Goal: Find specific page/section: Find specific page/section

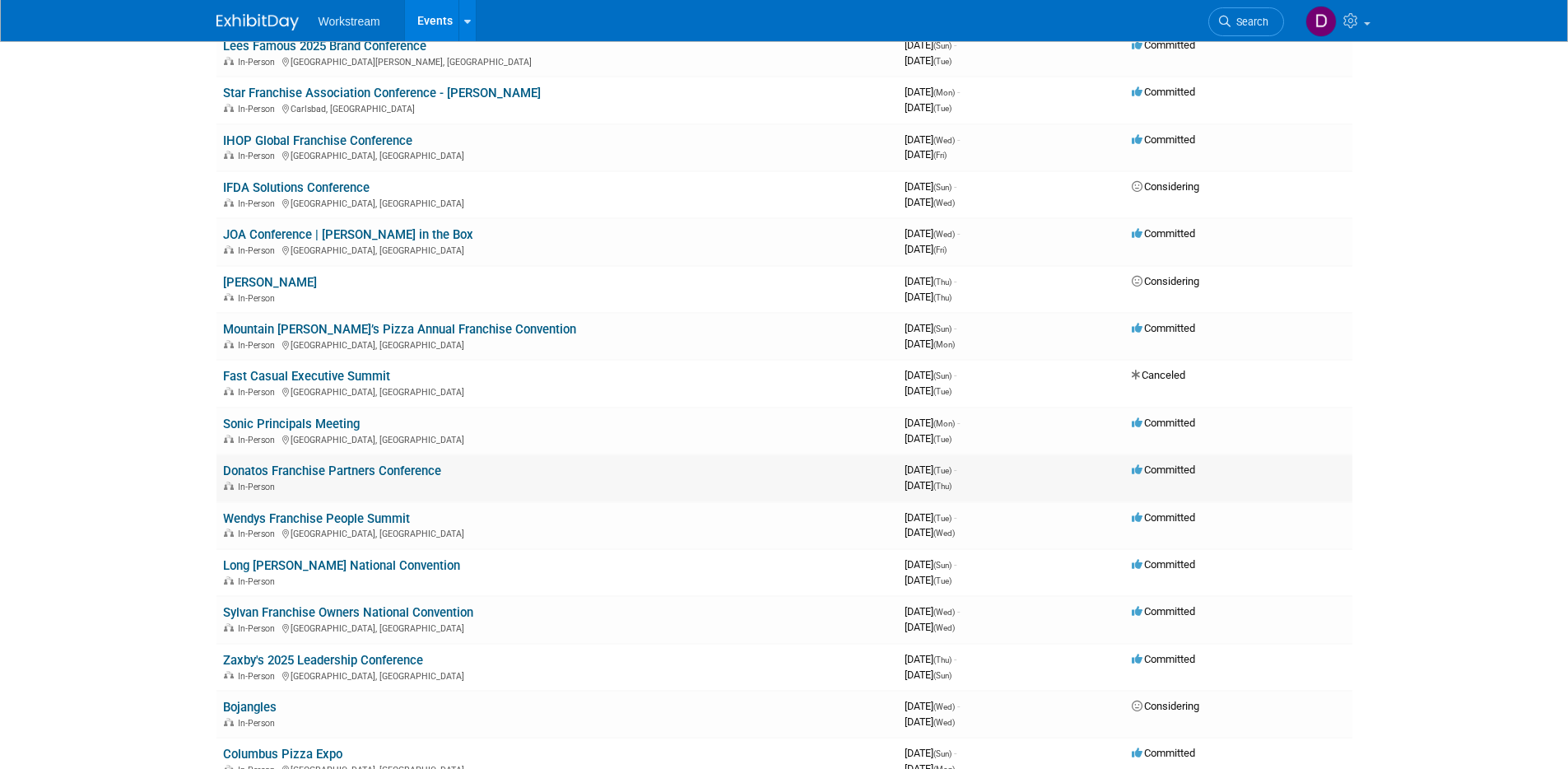
scroll to position [154, 0]
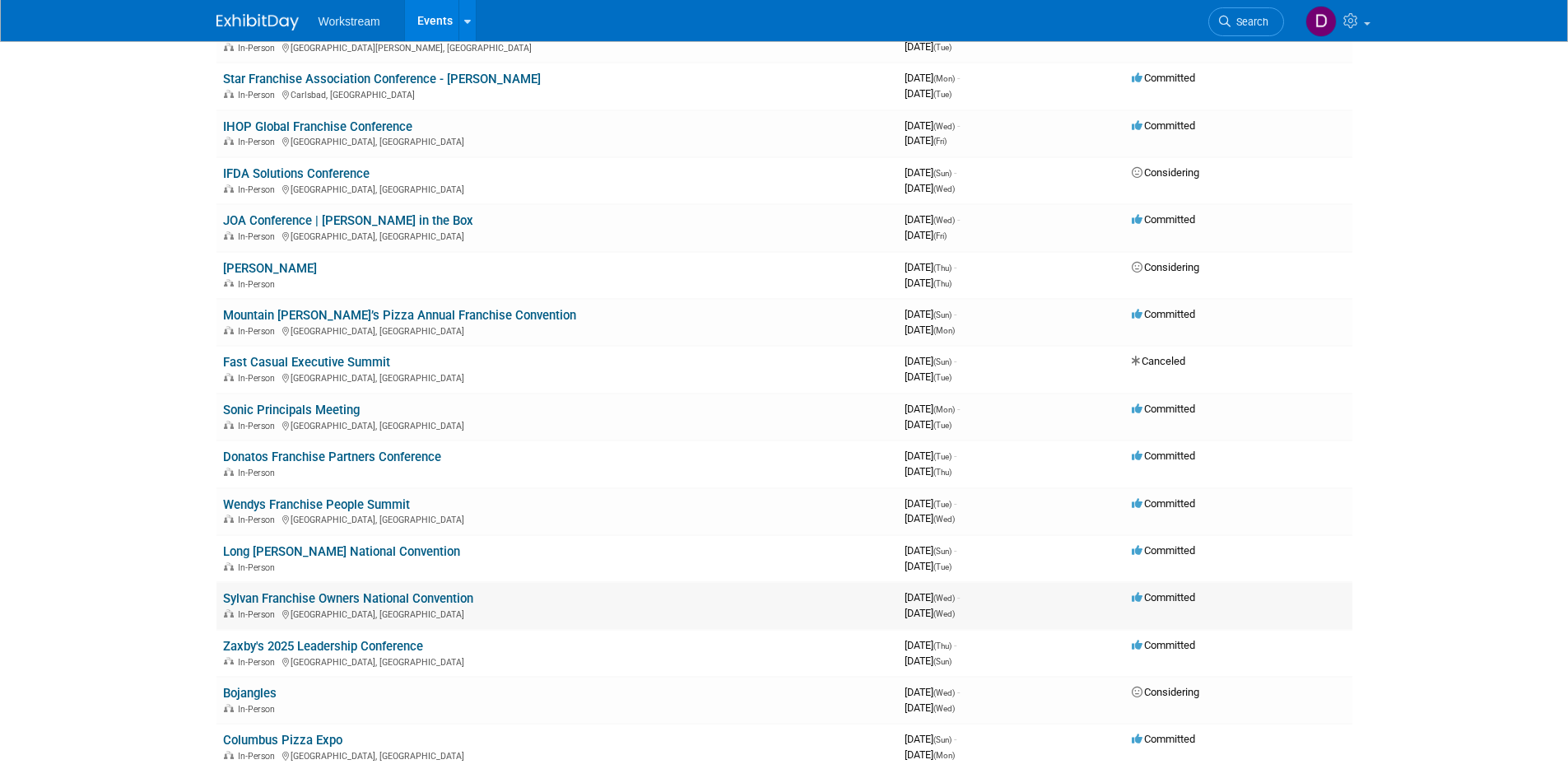
click at [302, 593] on link "Sylvan Franchise Owners National Convention" at bounding box center [348, 599] width 250 height 15
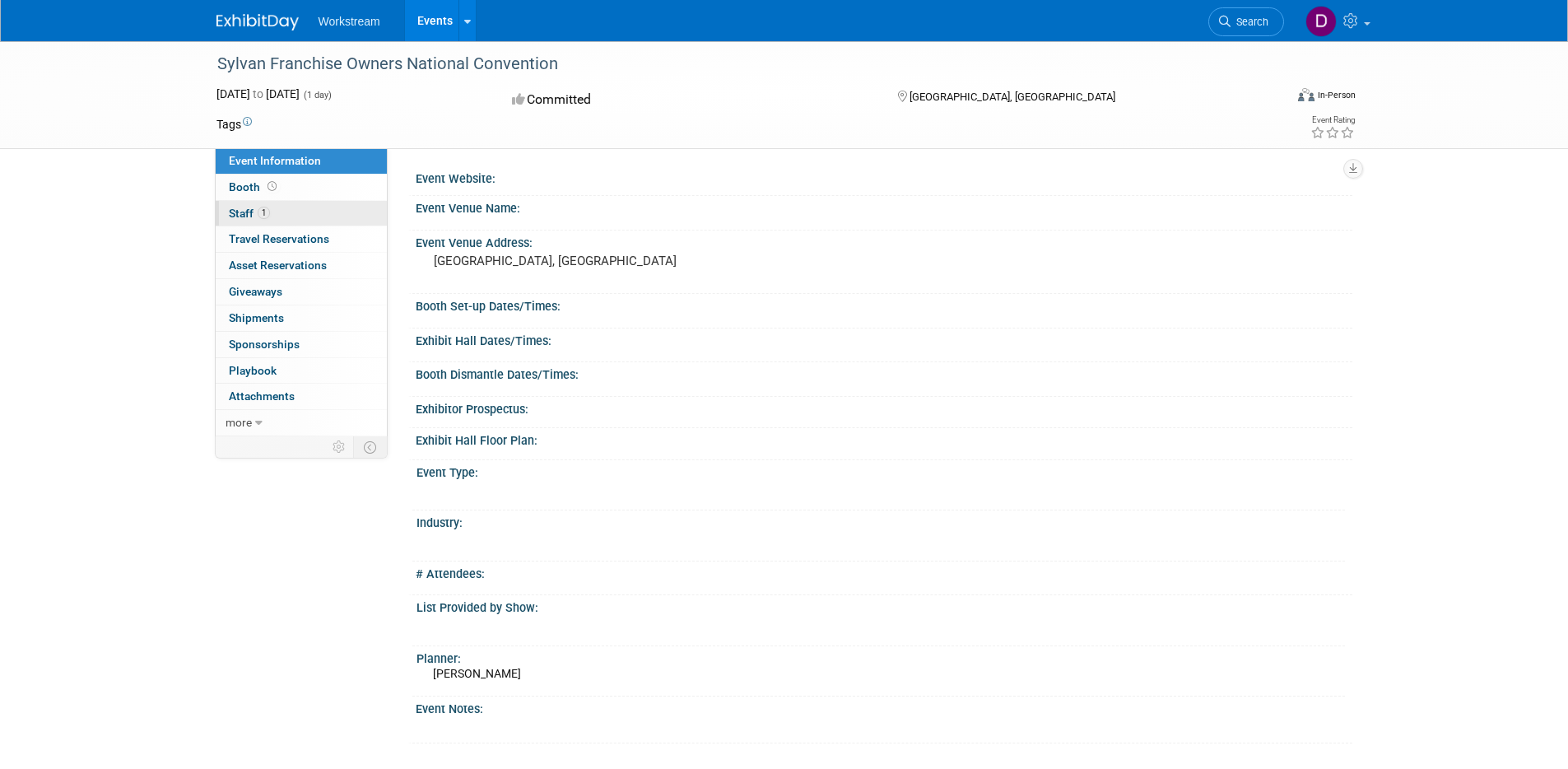
click at [286, 212] on link "1 Staff 1" at bounding box center [301, 214] width 171 height 26
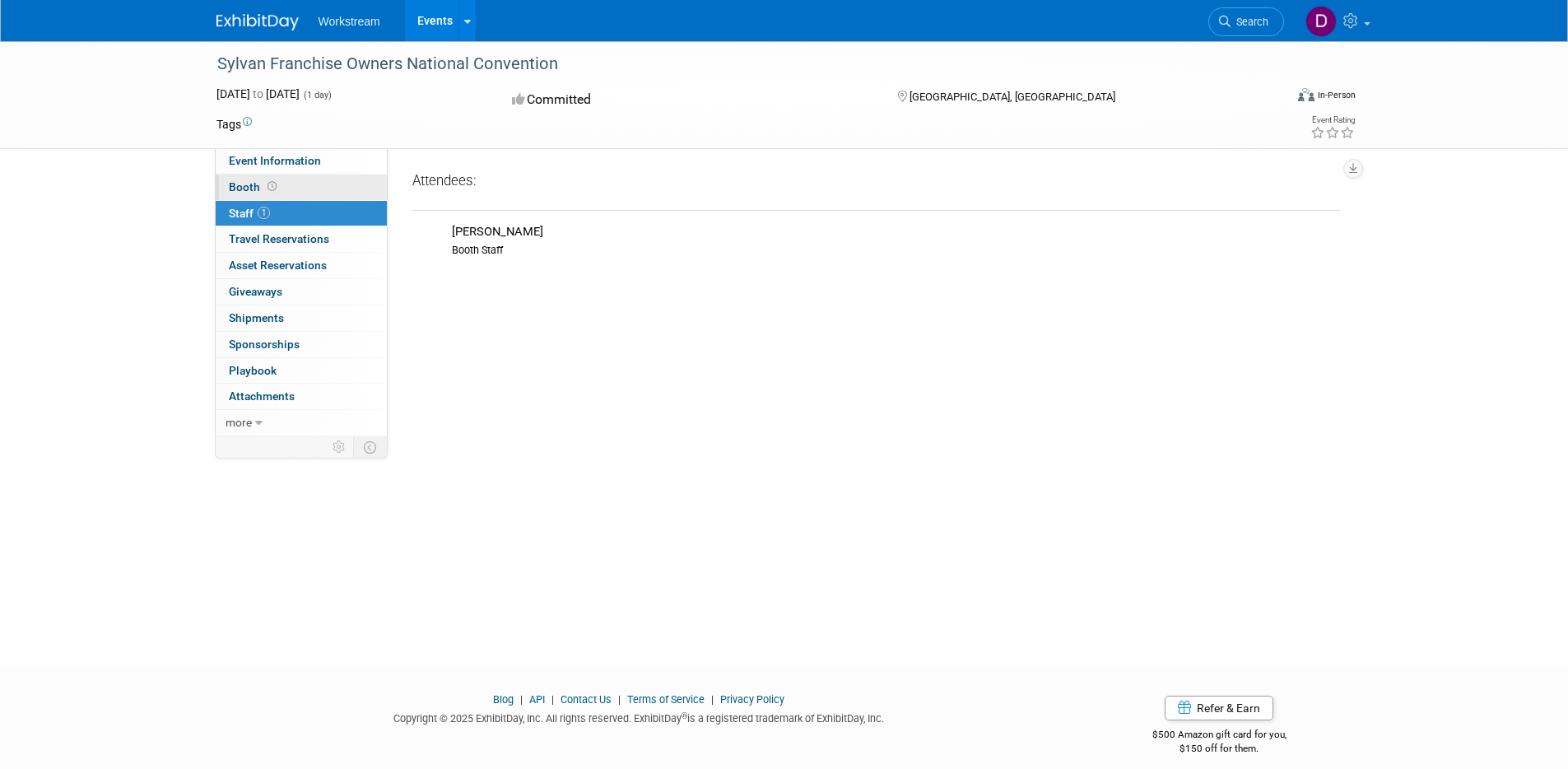
click at [308, 179] on link "Booth" at bounding box center [301, 187] width 171 height 26
